Goal: Navigation & Orientation: Find specific page/section

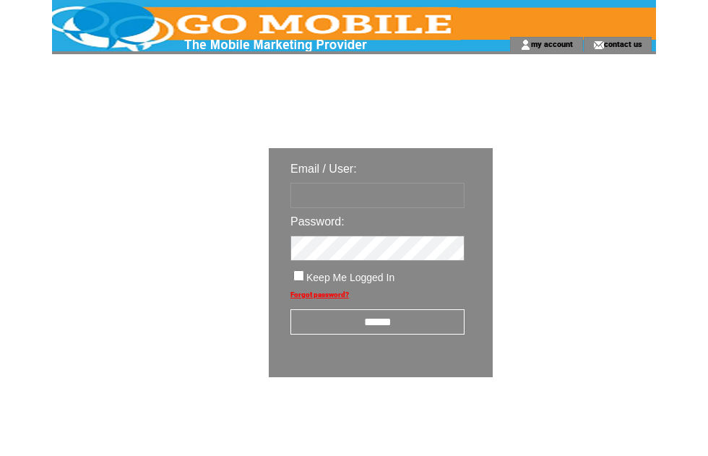
scroll to position [25, 0]
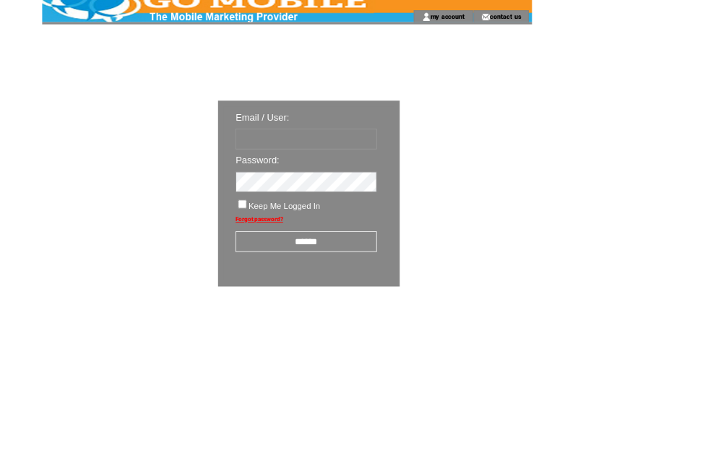
type input "********"
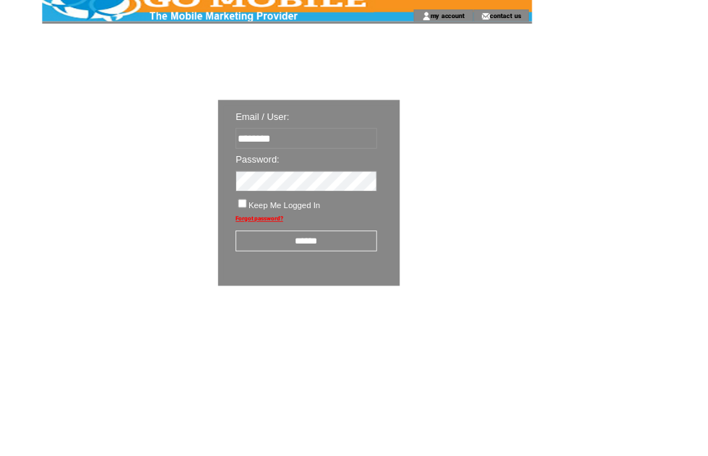
click at [390, 306] on input "******" at bounding box center [377, 297] width 174 height 25
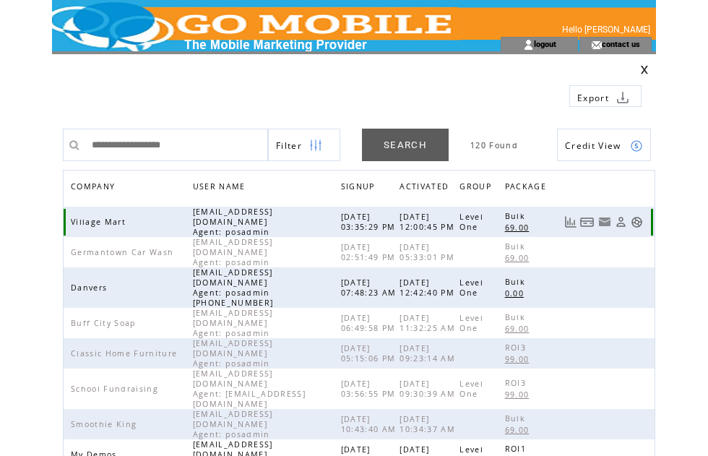
click at [641, 216] on link at bounding box center [637, 222] width 12 height 12
